Goal: Task Accomplishment & Management: Complete application form

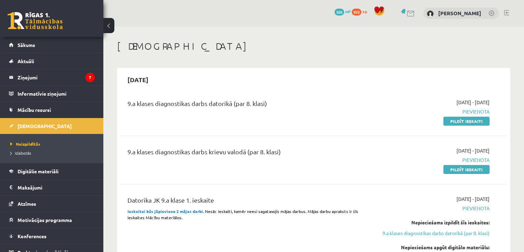
scroll to position [138, 0]
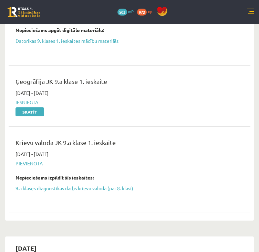
scroll to position [276, 0]
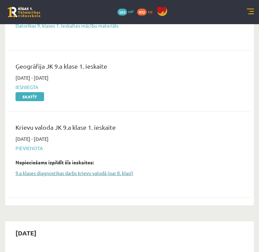
click at [42, 172] on link "9.a klases diagnostikas darbs krievu valodā (par 8. klasi)" at bounding box center [125, 172] width 218 height 7
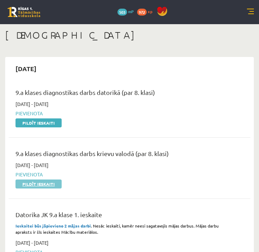
click at [34, 185] on link "Pildīt ieskaiti" at bounding box center [39, 183] width 46 height 9
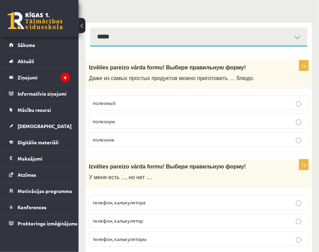
scroll to position [138, 0]
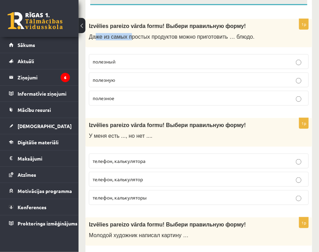
drag, startPoint x: 116, startPoint y: 38, endPoint x: 129, endPoint y: 38, distance: 13.1
click at [129, 38] on span "Даже из самых простых продуктов можно приготовить … блюдо." at bounding box center [172, 37] width 166 height 6
click at [142, 36] on span "Даже из самых простых продуктов можно приготовить … блюдо." at bounding box center [172, 37] width 166 height 6
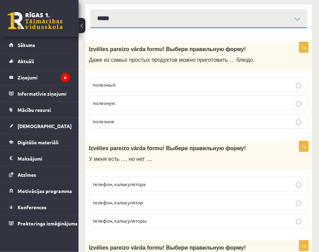
scroll to position [103, 0]
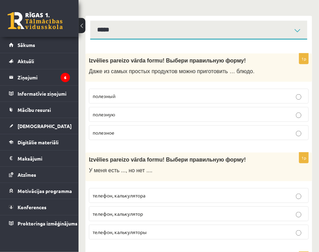
click at [223, 73] on span "Даже из самых простых продуктов можно приготовить … блюдо." at bounding box center [172, 71] width 166 height 6
click at [128, 113] on p "полезную" at bounding box center [199, 114] width 212 height 7
click at [129, 131] on p "полезное" at bounding box center [199, 132] width 212 height 7
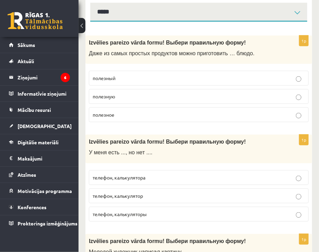
scroll to position [138, 0]
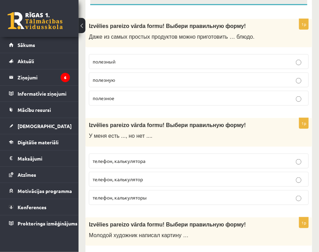
click at [152, 162] on p "телефон, калькулятора" at bounding box center [199, 160] width 212 height 7
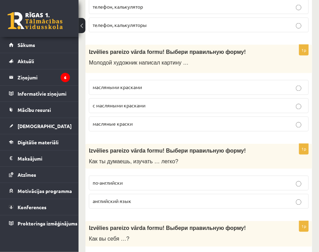
scroll to position [345, 0]
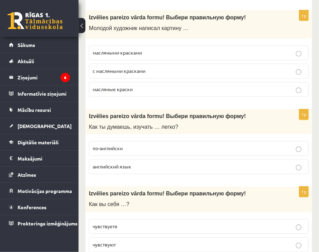
click at [121, 69] on span "с масляными красками" at bounding box center [119, 71] width 53 height 6
click at [138, 163] on p "английский язык" at bounding box center [199, 166] width 212 height 7
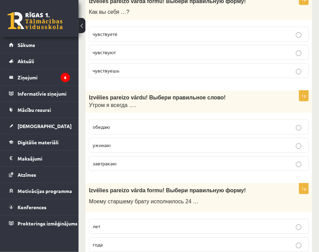
scroll to position [530, 0]
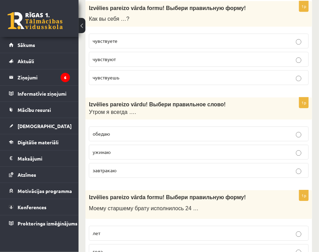
click at [120, 35] on label "чувствуете" at bounding box center [199, 40] width 220 height 15
click at [139, 166] on p "завтракаю" at bounding box center [199, 169] width 212 height 7
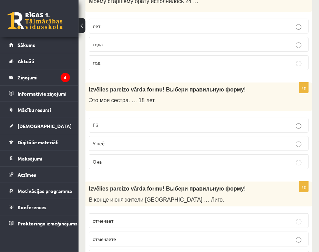
scroll to position [702, 0]
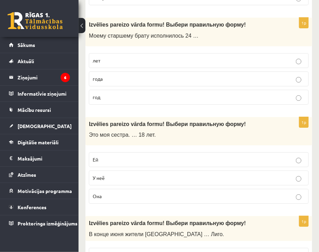
click at [119, 75] on p "года" at bounding box center [199, 78] width 212 height 7
click at [130, 156] on p "Ей" at bounding box center [199, 159] width 212 height 7
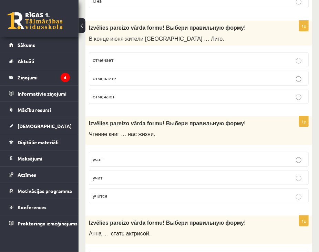
scroll to position [909, 0]
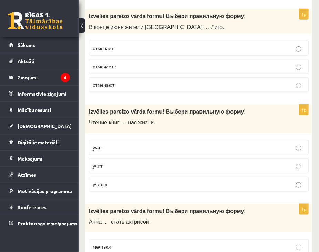
click at [131, 82] on p "отмечают" at bounding box center [199, 84] width 212 height 7
click at [114, 145] on p "учат" at bounding box center [199, 147] width 212 height 7
click at [113, 162] on p "учит" at bounding box center [199, 165] width 212 height 7
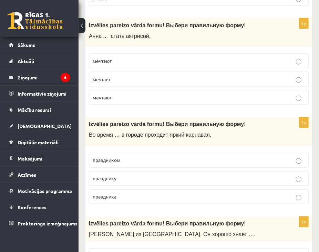
scroll to position [1095, 0]
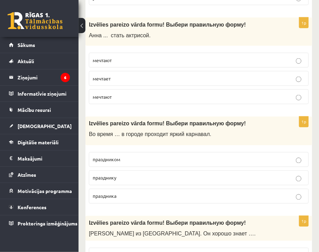
click at [142, 75] on p "мечтает" at bounding box center [199, 78] width 212 height 7
click at [202, 18] on div "Izvēlies pareizo vārda formu! Выбери правильную форму! Анна ... стать актрисой." at bounding box center [198, 32] width 227 height 29
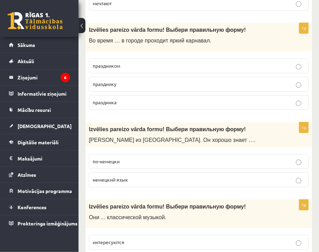
scroll to position [1199, 0]
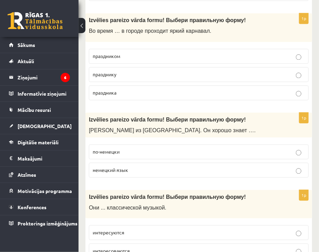
click at [137, 89] on p "праздника" at bounding box center [199, 92] width 212 height 7
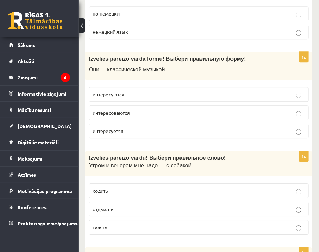
scroll to position [1302, 0]
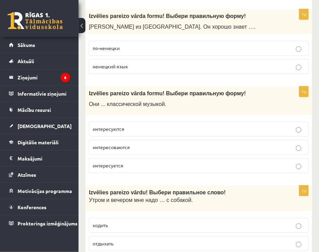
click at [150, 67] on label "немецкий язык" at bounding box center [199, 66] width 220 height 15
click at [127, 126] on p "интересуются" at bounding box center [199, 128] width 212 height 7
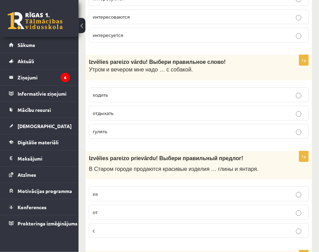
scroll to position [1474, 0]
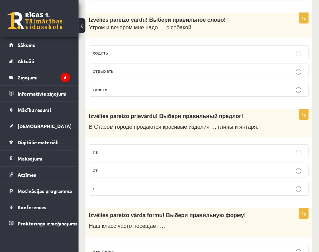
click at [119, 86] on p "гулять" at bounding box center [199, 88] width 212 height 7
click at [134, 149] on p "из" at bounding box center [199, 151] width 212 height 7
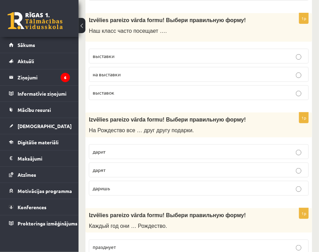
scroll to position [1681, 0]
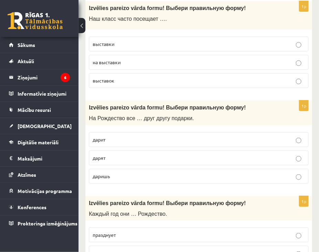
click at [132, 37] on label "выставки" at bounding box center [199, 44] width 220 height 15
click at [112, 172] on p "даришь" at bounding box center [199, 175] width 212 height 7
click at [111, 154] on p "дарят" at bounding box center [199, 157] width 212 height 7
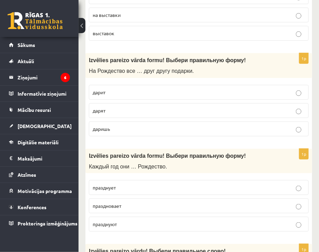
scroll to position [1750, 0]
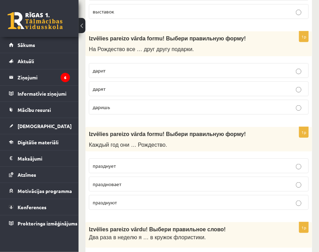
click at [128, 198] on p "празднуют" at bounding box center [199, 201] width 212 height 7
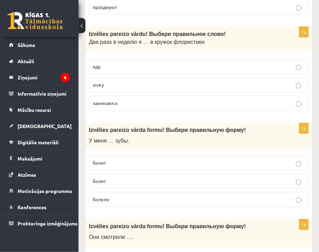
scroll to position [1957, 0]
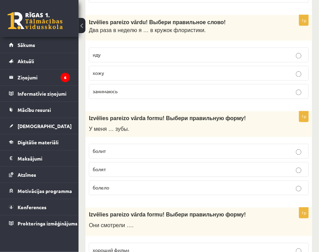
click at [104, 247] on span "хороший фильм" at bounding box center [111, 250] width 37 height 6
click at [105, 70] on p "хожу" at bounding box center [199, 73] width 212 height 7
click at [110, 166] on p "болят" at bounding box center [199, 169] width 212 height 7
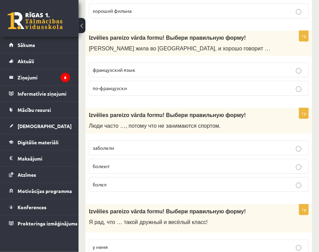
scroll to position [2267, 0]
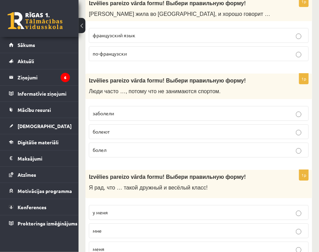
click at [122, 31] on label "французский язык" at bounding box center [199, 35] width 220 height 15
click at [114, 50] on span "по-французски" at bounding box center [110, 53] width 34 height 6
click at [110, 128] on p "болеют" at bounding box center [199, 131] width 212 height 7
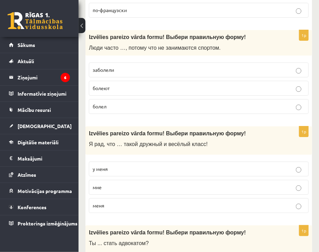
scroll to position [2370, 0]
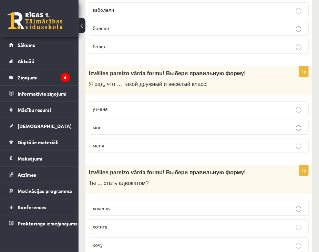
click at [112, 105] on p "у меня" at bounding box center [199, 108] width 212 height 7
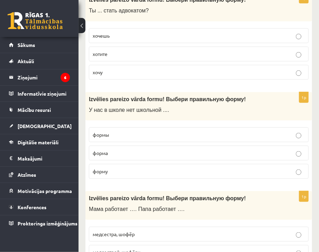
scroll to position [2528, 0]
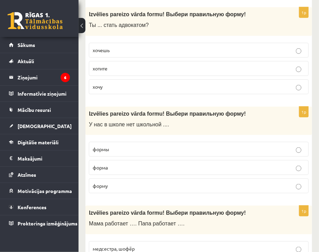
click at [124, 47] on p "хочешь" at bounding box center [199, 50] width 212 height 7
click at [105, 145] on p "формы" at bounding box center [199, 148] width 212 height 7
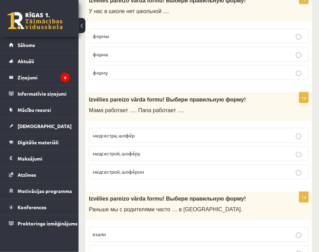
scroll to position [2679, 0]
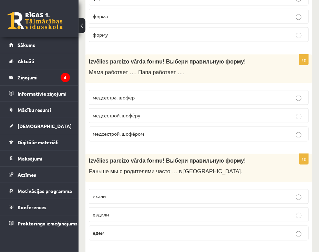
click at [126, 131] on span "медсестрой, шофёром" at bounding box center [118, 134] width 51 height 6
click at [108, 211] on p "ездили" at bounding box center [199, 214] width 212 height 7
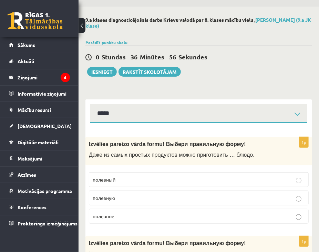
scroll to position [0, 0]
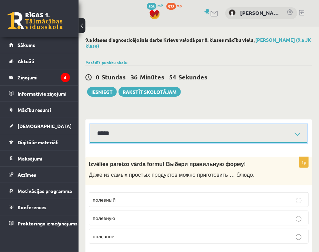
click at [182, 133] on select "**********" at bounding box center [198, 133] width 217 height 19
click at [90, 124] on select "**********" at bounding box center [198, 133] width 217 height 19
click at [171, 134] on select "**********" at bounding box center [198, 133] width 217 height 19
click at [90, 124] on select "**********" at bounding box center [198, 133] width 217 height 19
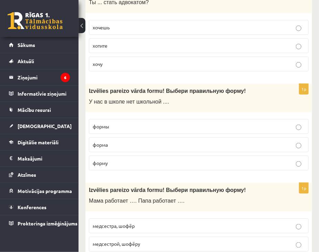
scroll to position [69, 0]
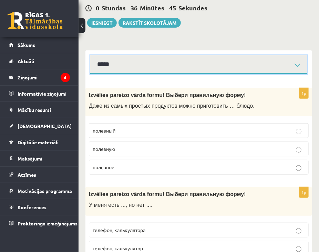
click at [197, 65] on select "**********" at bounding box center [198, 64] width 217 height 19
select select "**********"
click at [90, 55] on select "**********" at bounding box center [198, 64] width 217 height 19
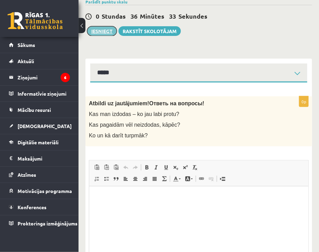
click at [91, 30] on button "Iesniegt" at bounding box center [102, 31] width 30 height 10
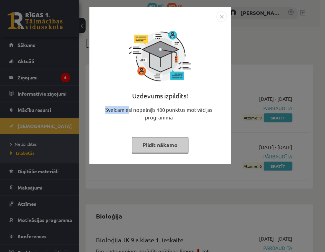
drag, startPoint x: 126, startPoint y: 111, endPoint x: 203, endPoint y: 99, distance: 77.8
click at [203, 99] on div "Uzdevums izpildīts! Sveicam esi nopelnījis 100 punktus motivācijas programmā Pi…" at bounding box center [159, 91] width 133 height 138
click at [216, 15] on img "Close" at bounding box center [221, 16] width 10 height 10
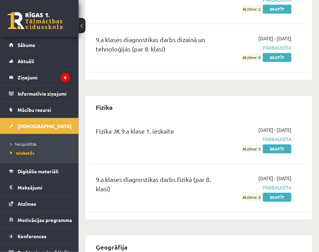
scroll to position [404, 0]
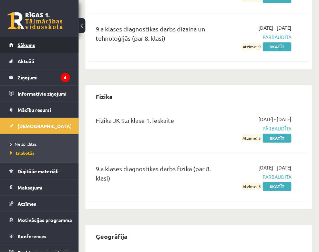
click at [39, 44] on link "Sākums" at bounding box center [39, 45] width 61 height 16
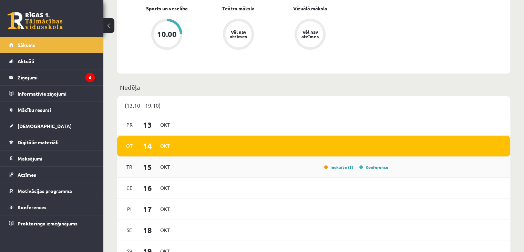
scroll to position [448, 0]
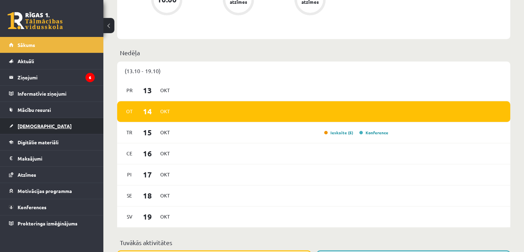
click at [35, 123] on span "[DEMOGRAPHIC_DATA]" at bounding box center [45, 126] width 54 height 6
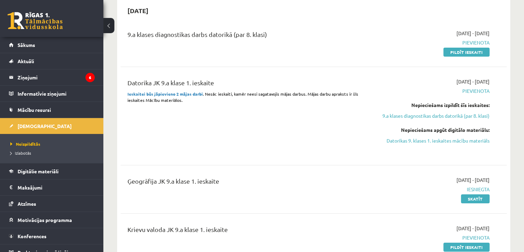
scroll to position [103, 0]
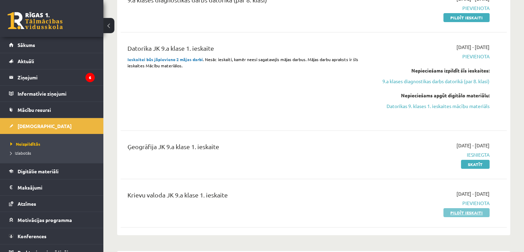
click at [319, 212] on link "Pildīt ieskaiti" at bounding box center [467, 212] width 46 height 9
click at [319, 91] on div "Datorika JK 9.a klase 1. ieskaite Ieskaitei būs jāpievieno 2 mājas darbi . Nesā…" at bounding box center [246, 81] width 248 height 76
